Goal: Information Seeking & Learning: Learn about a topic

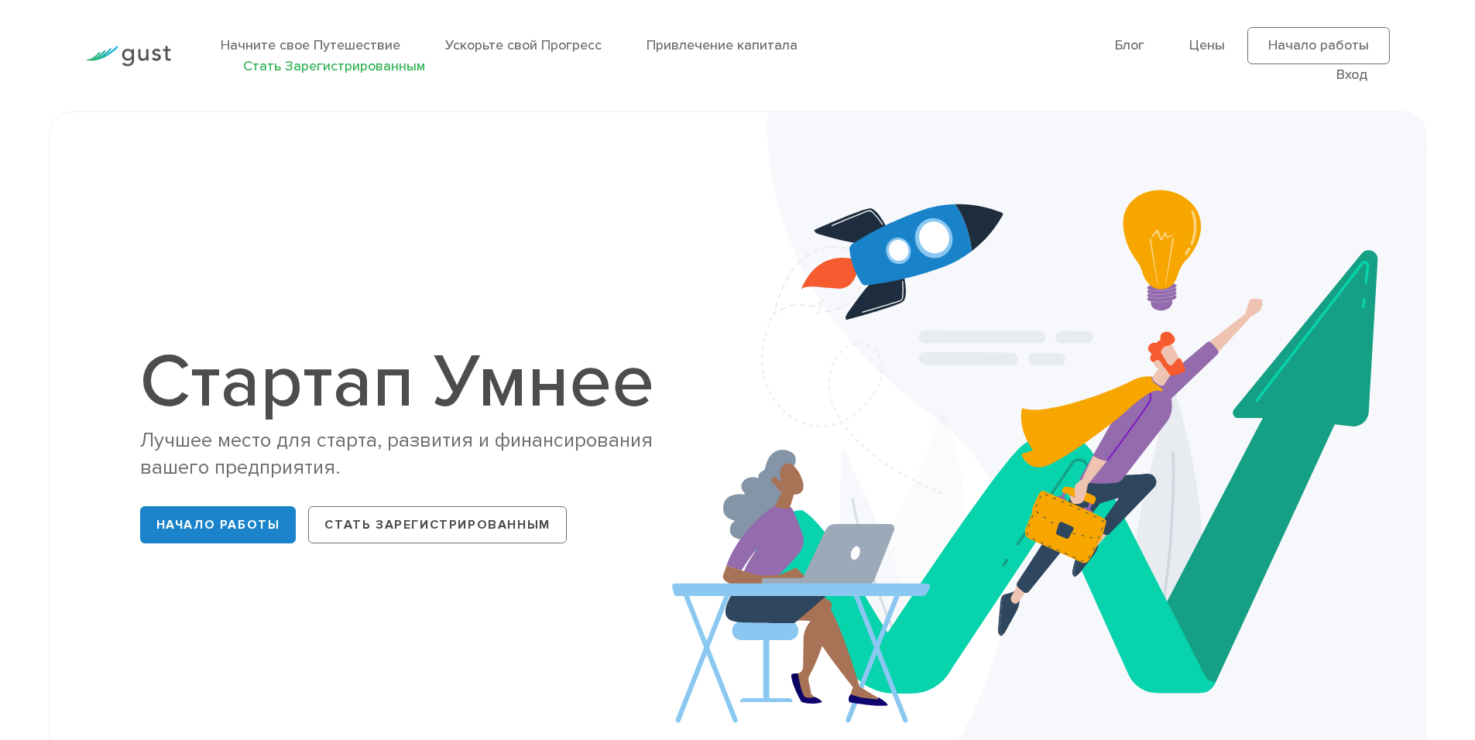
click at [348, 61] on ya-tr-span "Стать Зарегистрированным" at bounding box center [334, 66] width 182 height 16
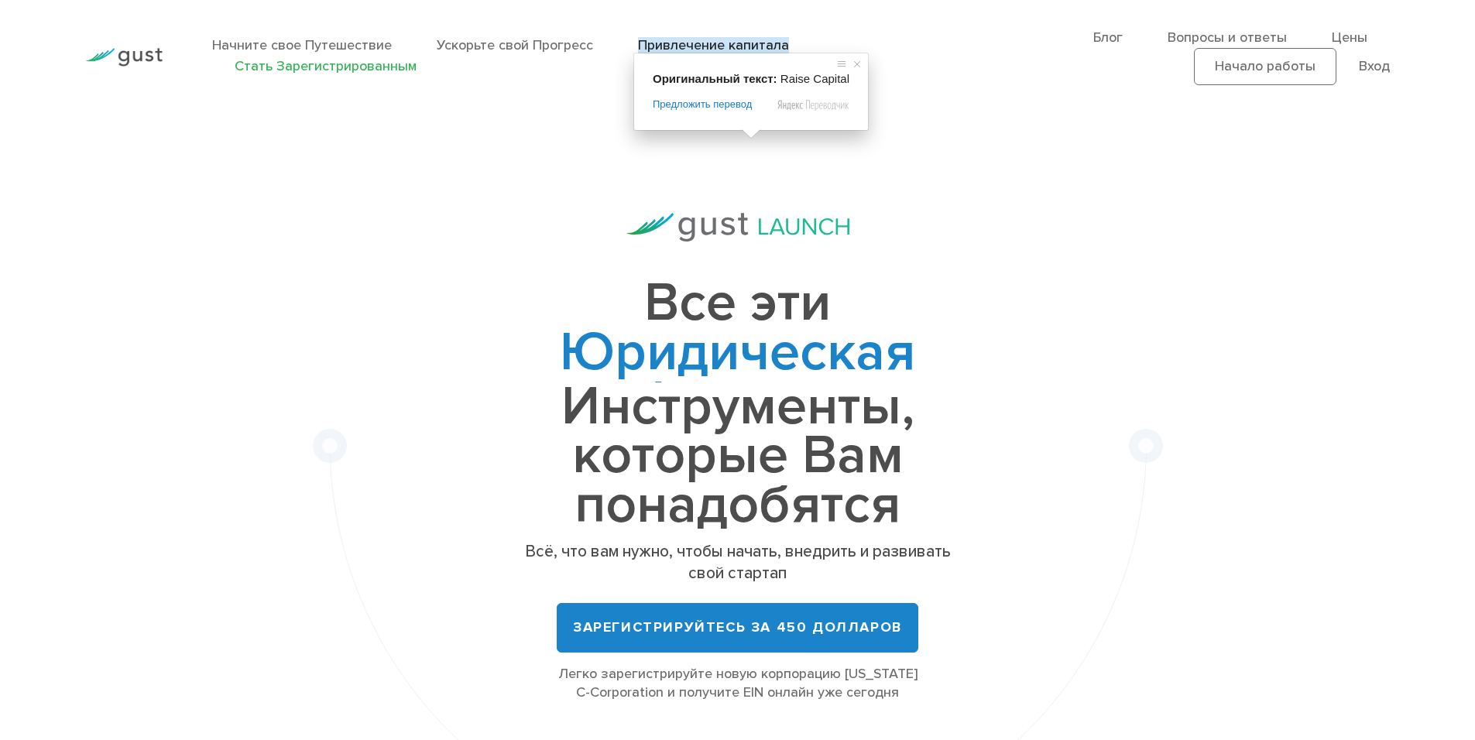
click at [745, 45] on ya-tr-span "Привлечение капитала" at bounding box center [713, 45] width 151 height 16
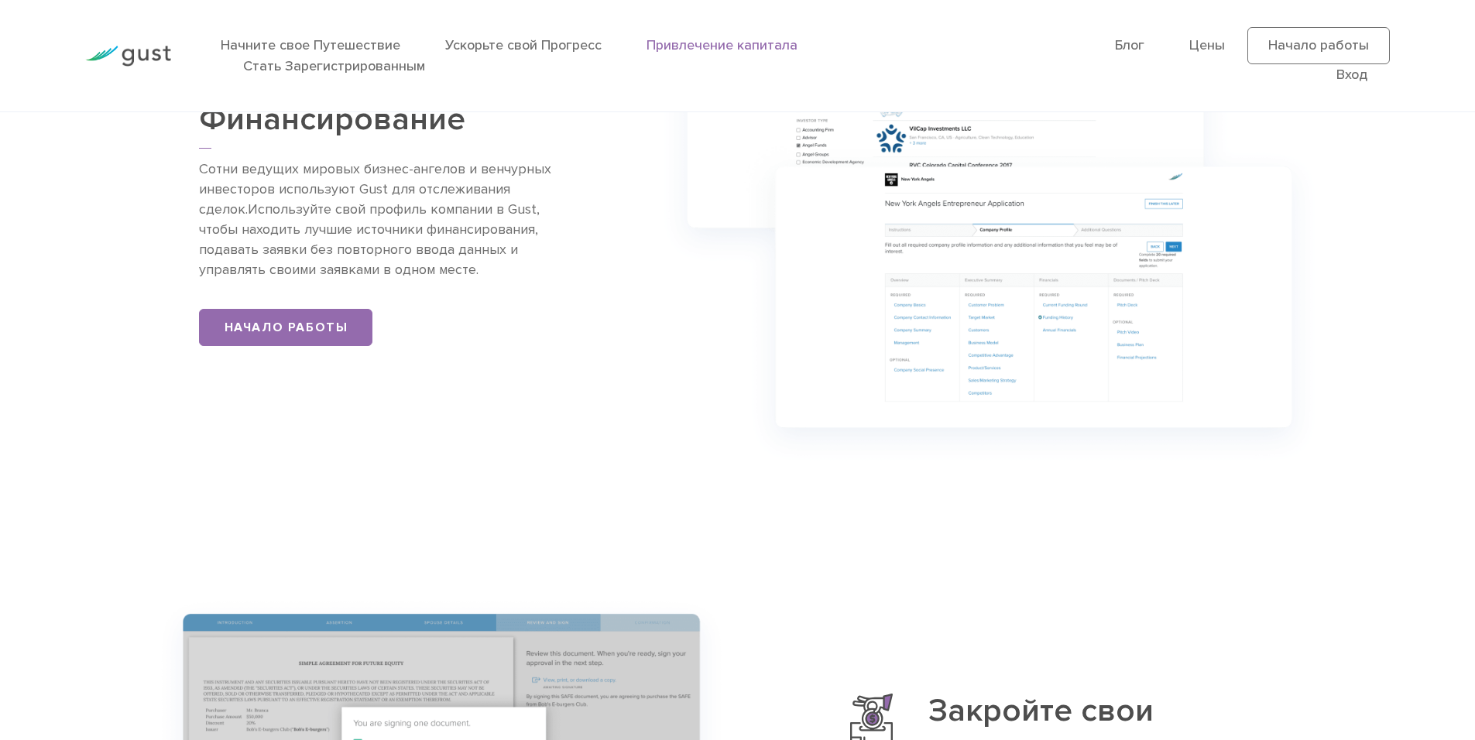
scroll to position [1704, 0]
